Goal: Task Accomplishment & Management: Manage account settings

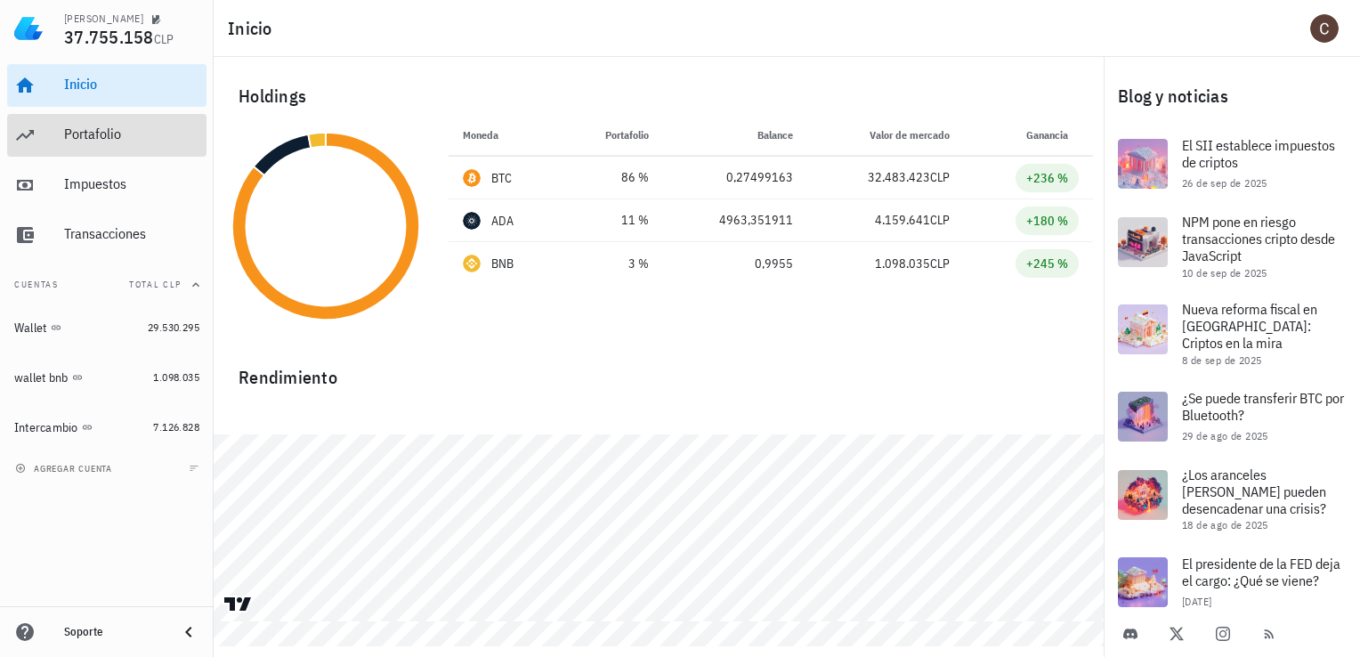
click at [127, 147] on div "Portafolio" at bounding box center [131, 135] width 135 height 40
